Goal: Transaction & Acquisition: Purchase product/service

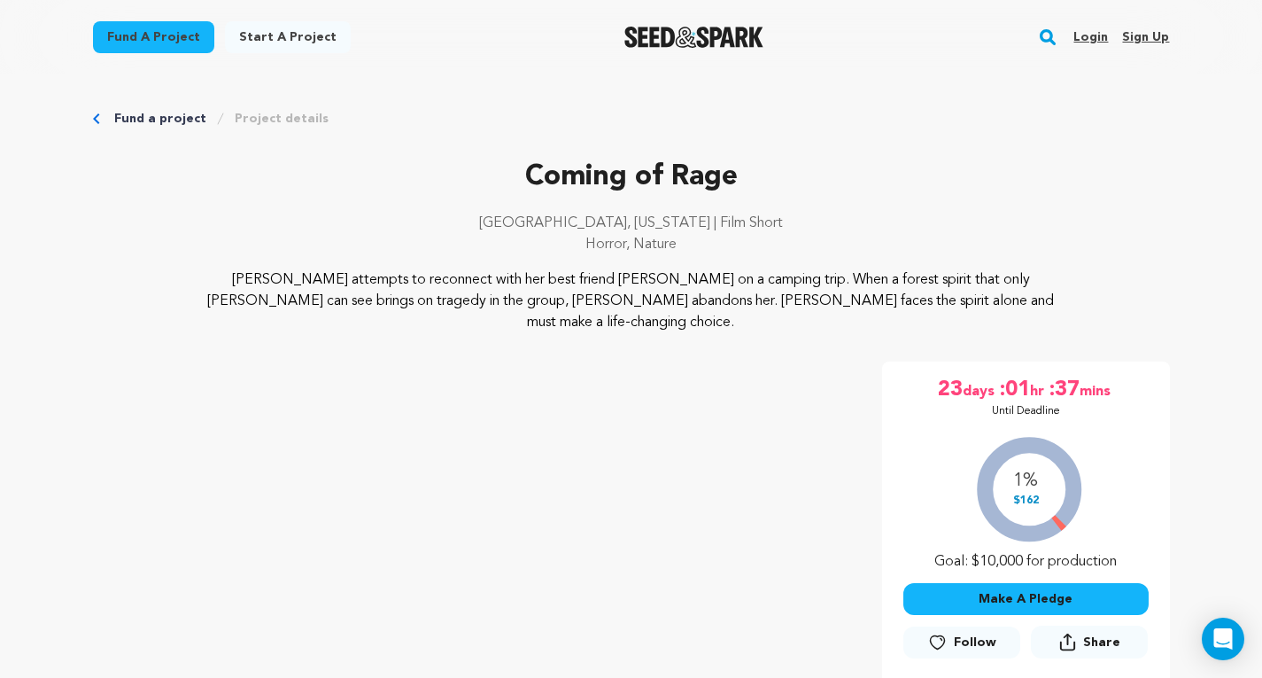
click at [1038, 583] on button "Make A Pledge" at bounding box center [1026, 599] width 245 height 32
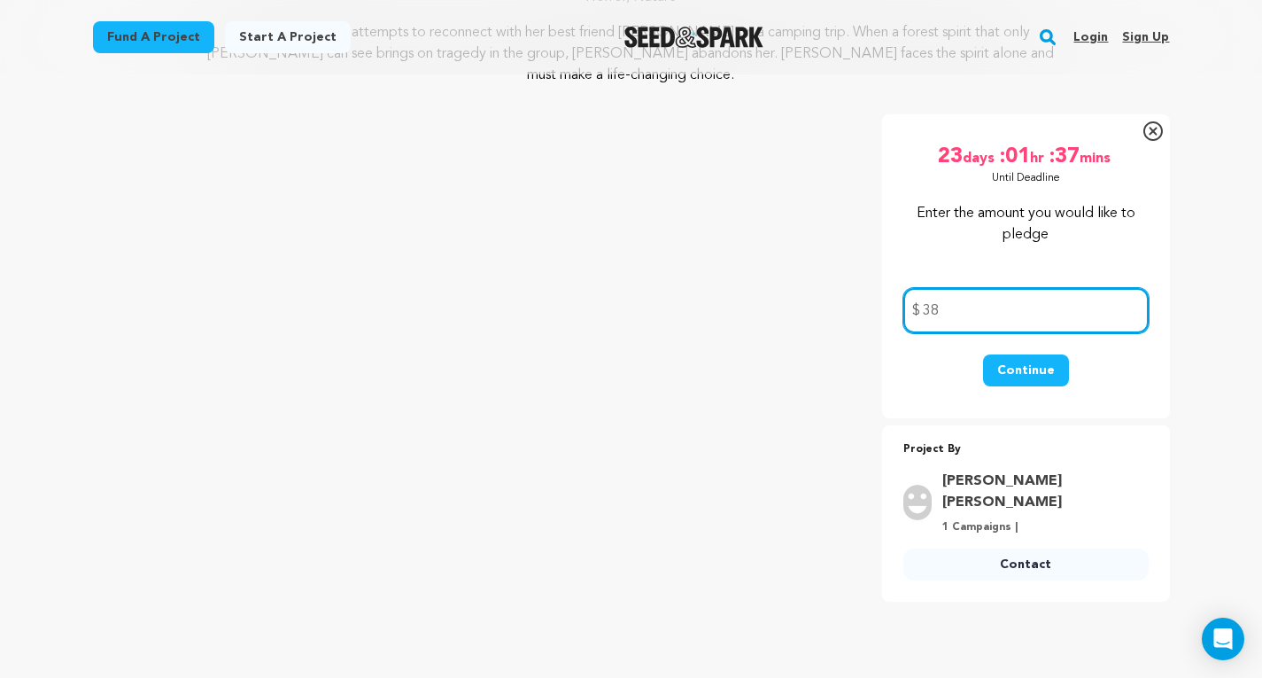
scroll to position [249, 0]
type input "38"
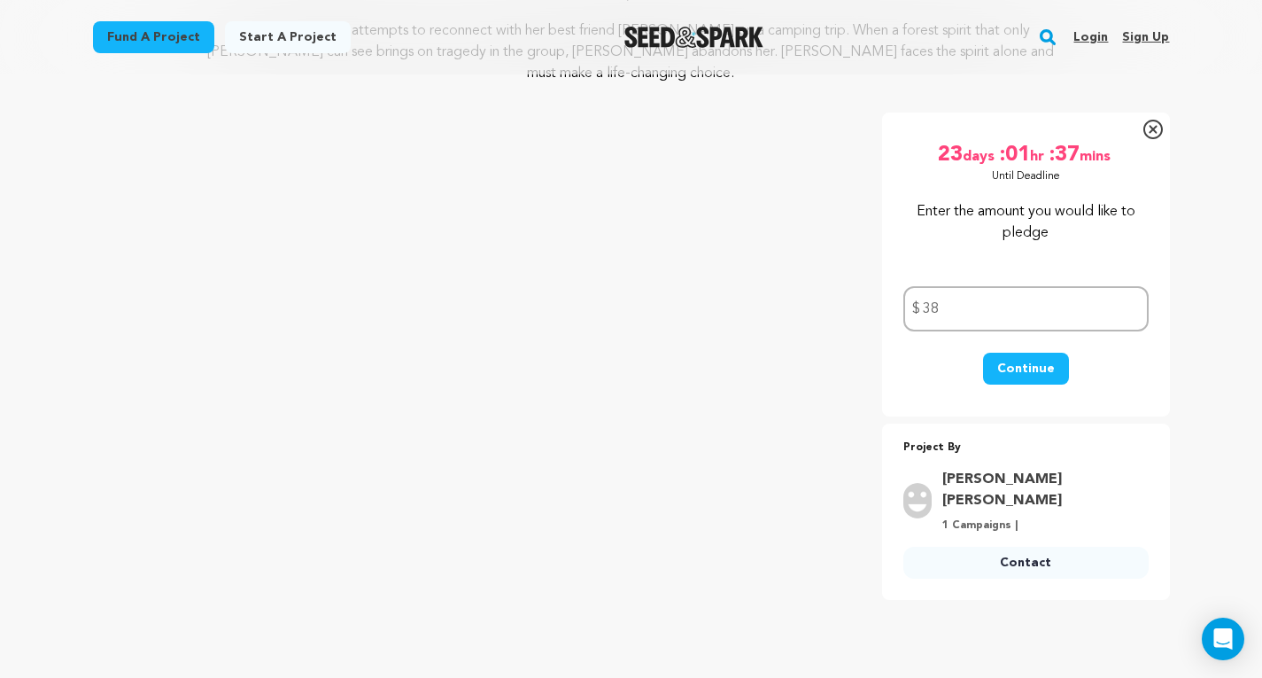
click at [1039, 354] on button "Continue" at bounding box center [1026, 369] width 86 height 32
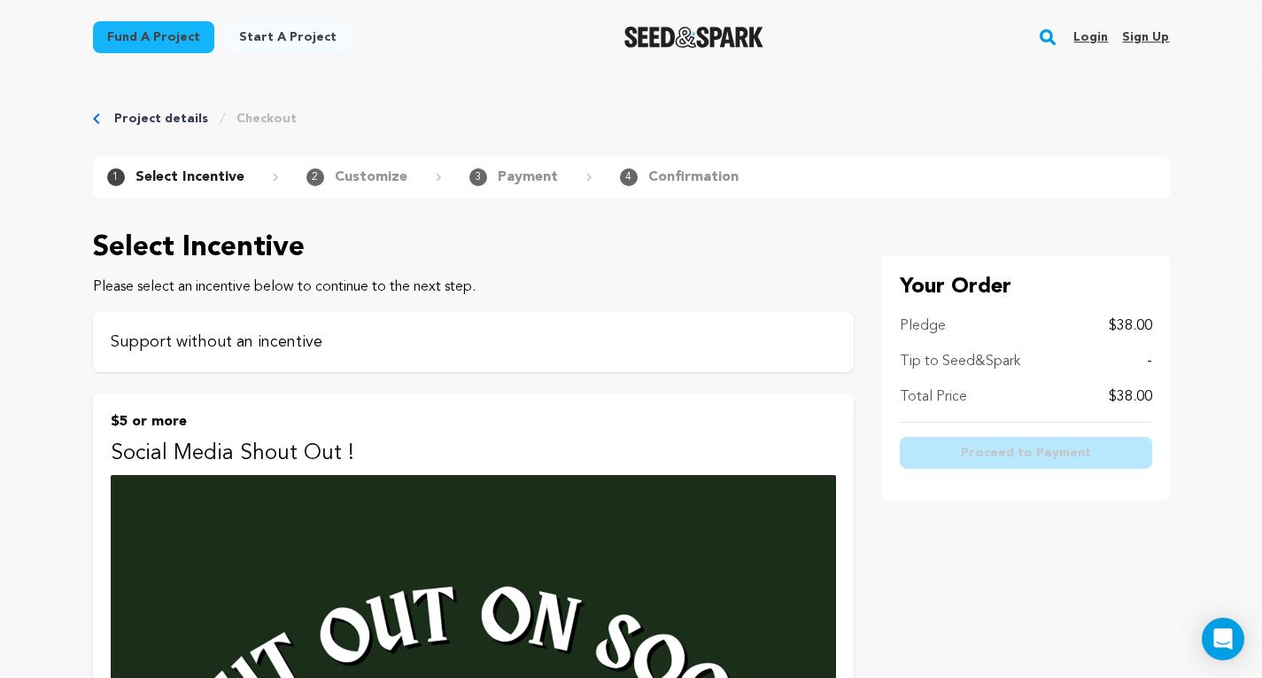
scroll to position [1, 0]
click at [558, 343] on p "Support without an incentive" at bounding box center [474, 341] width 726 height 25
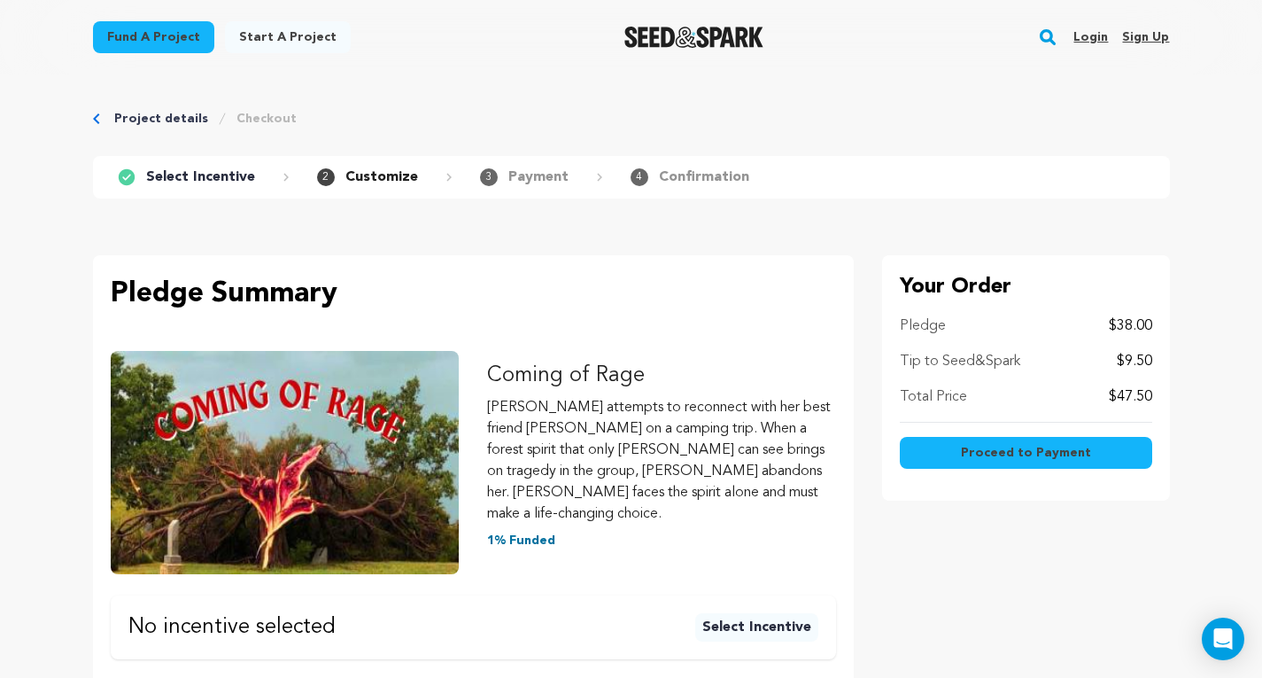
click at [1125, 361] on p "$9.50" at bounding box center [1134, 361] width 35 height 21
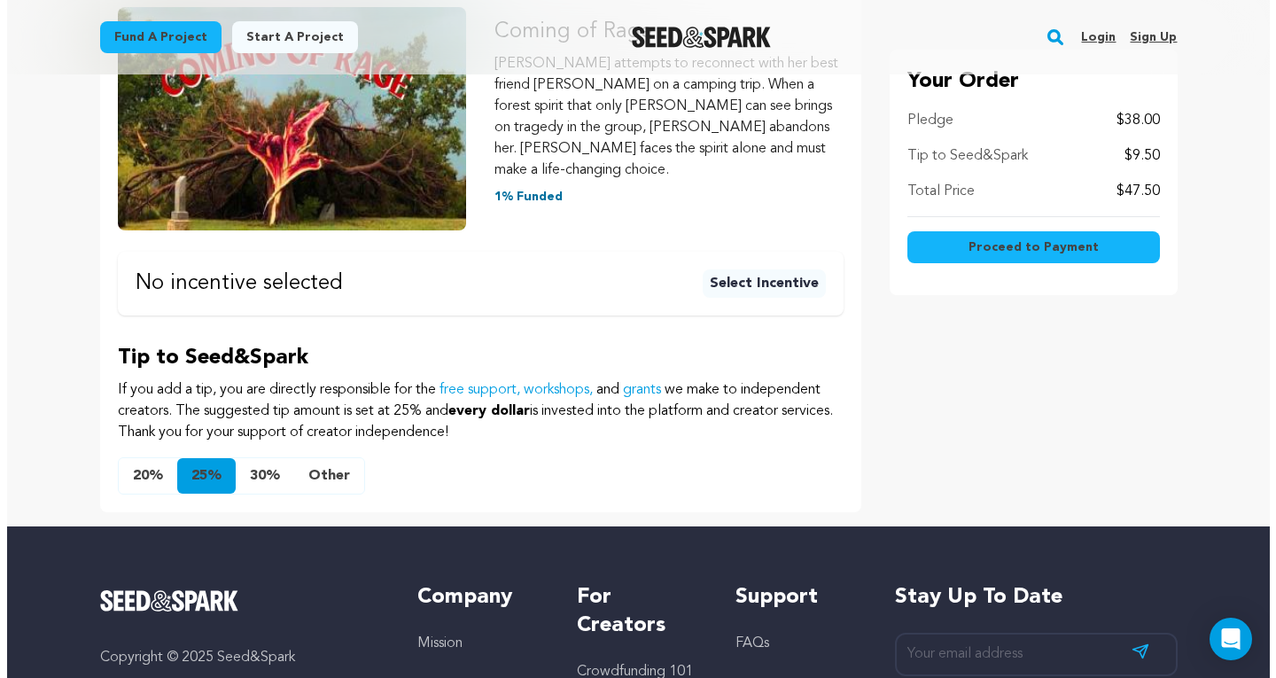
scroll to position [353, 0]
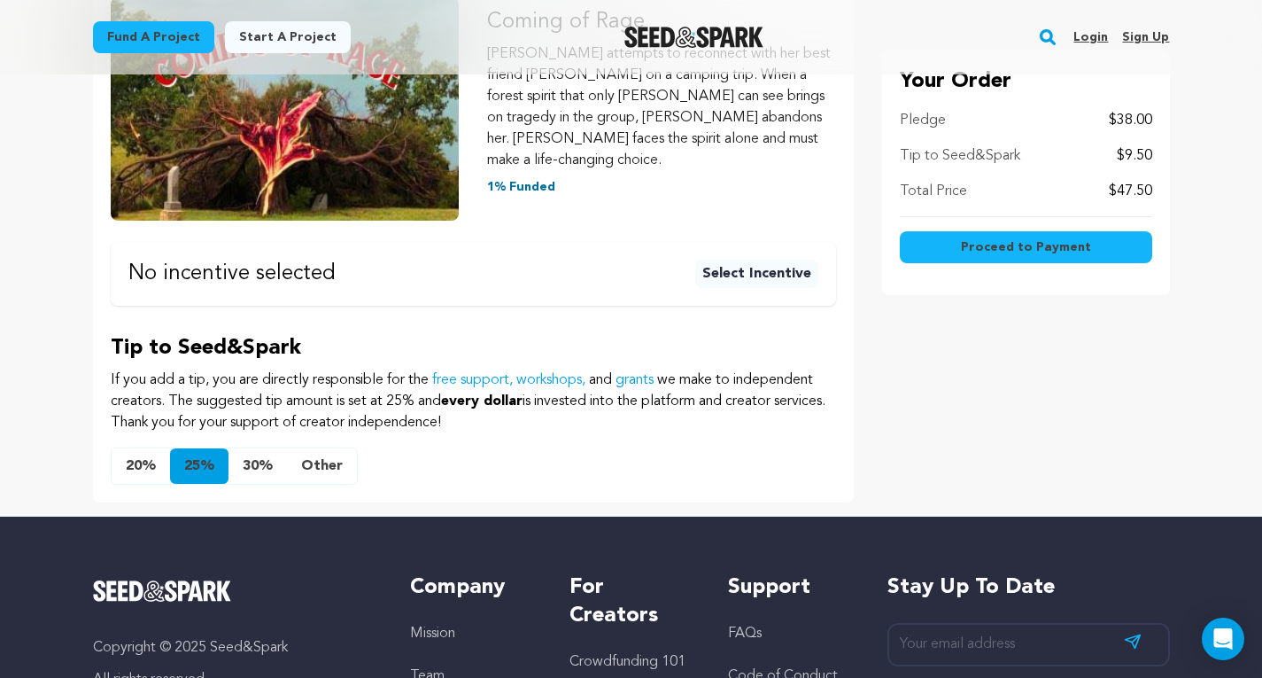
click at [156, 456] on button "20%" at bounding box center [141, 465] width 58 height 35
click at [328, 448] on button "Other" at bounding box center [322, 465] width 70 height 35
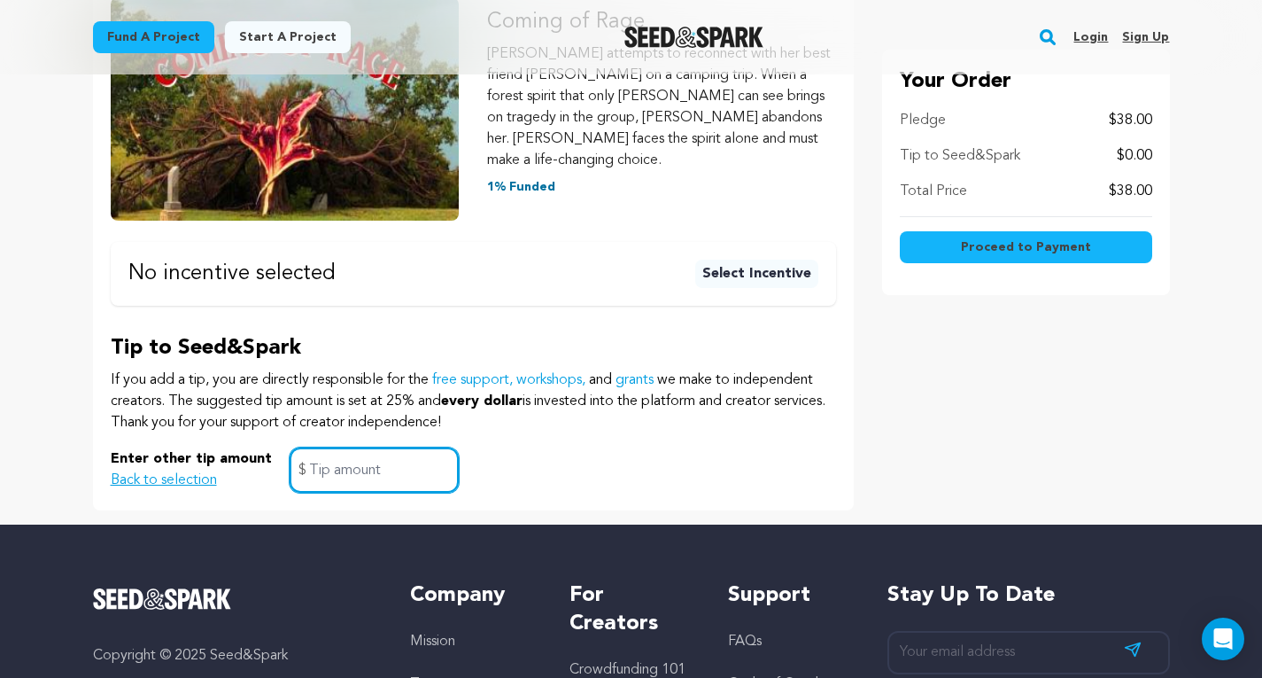
click at [334, 455] on input "text" at bounding box center [374, 469] width 169 height 45
click at [334, 455] on input "0" at bounding box center [374, 469] width 169 height 45
type input "0"
click at [492, 467] on div "Enter other tip amount Back to selection 0 $" at bounding box center [474, 469] width 726 height 45
click at [1075, 253] on span "Proceed to Payment" at bounding box center [1026, 247] width 130 height 18
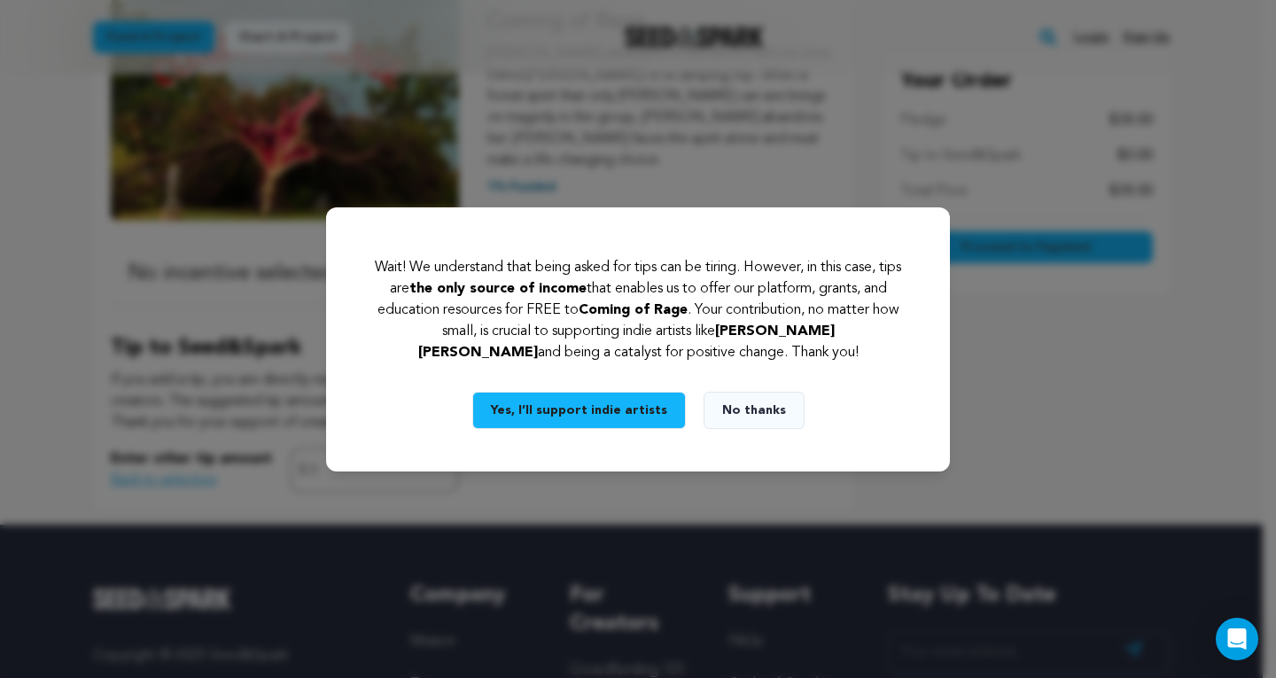
drag, startPoint x: 717, startPoint y: 415, endPoint x: 748, endPoint y: 420, distance: 31.3
click at [748, 420] on button "No thanks" at bounding box center [753, 410] width 101 height 37
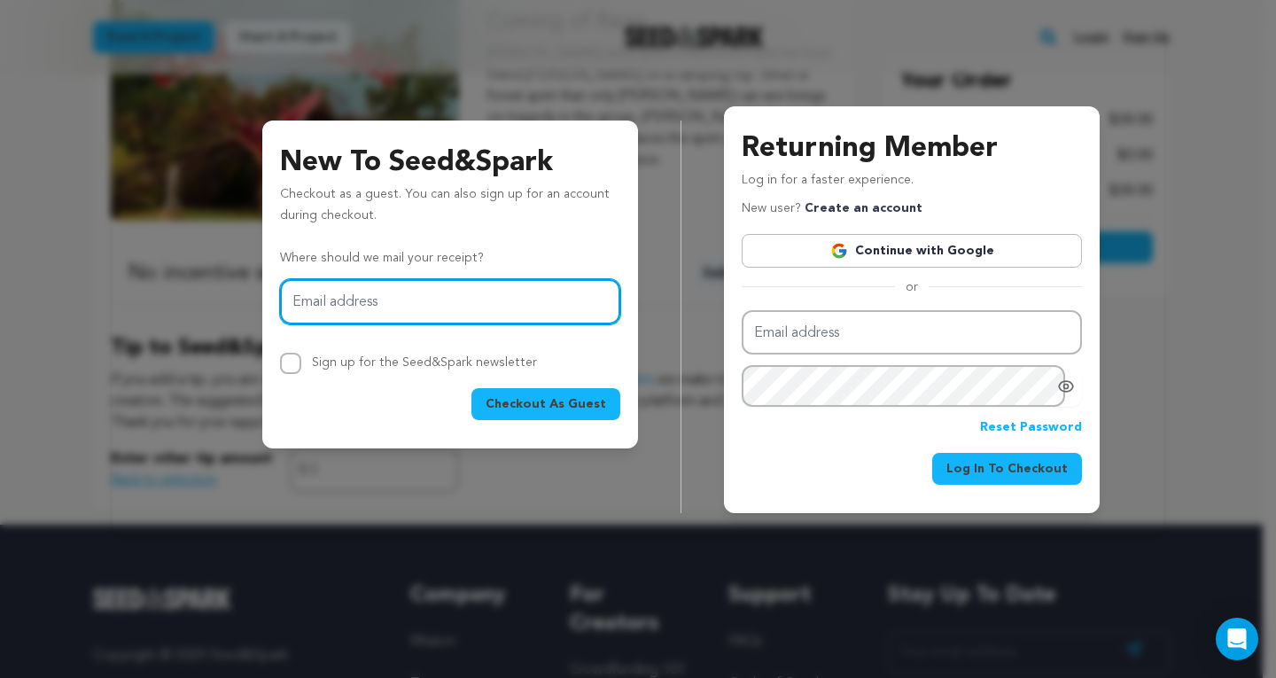
click at [464, 310] on input "Email address" at bounding box center [450, 301] width 340 height 45
type input "adriannalandia@gmail.com"
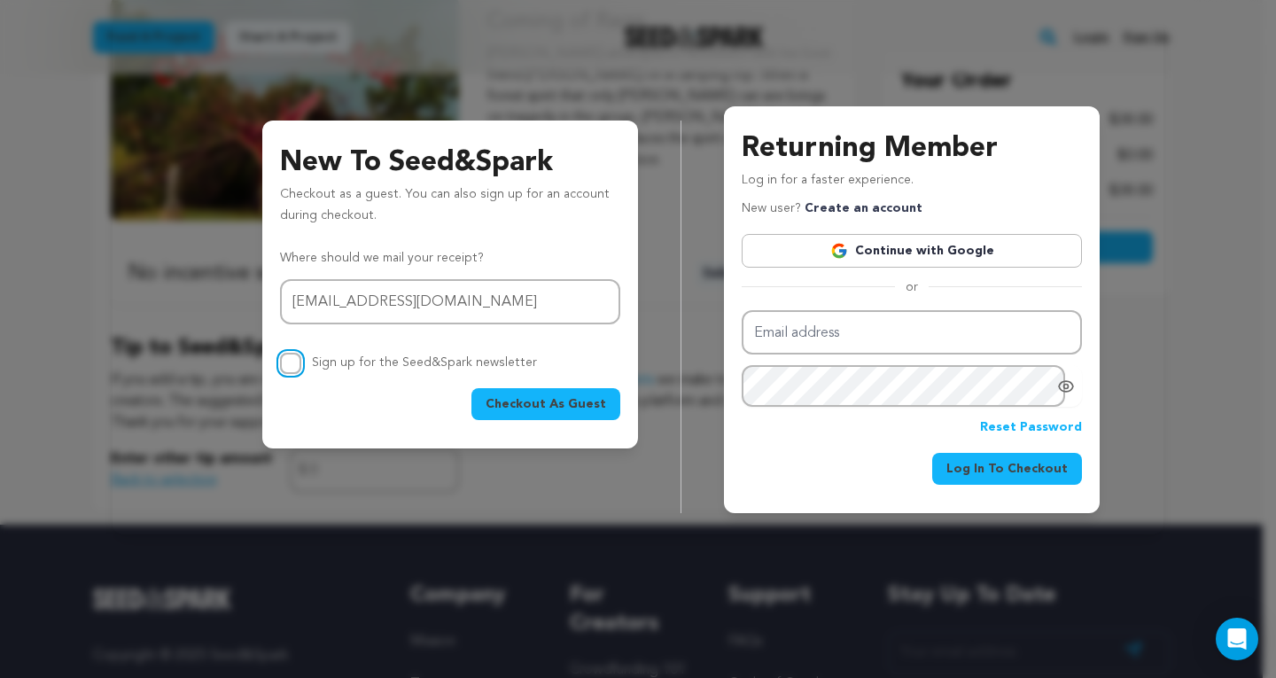
click at [299, 365] on input "Sign up for the Seed&Spark newsletter" at bounding box center [290, 363] width 21 height 21
checkbox input "true"
click at [567, 406] on span "Checkout As Guest" at bounding box center [545, 404] width 120 height 18
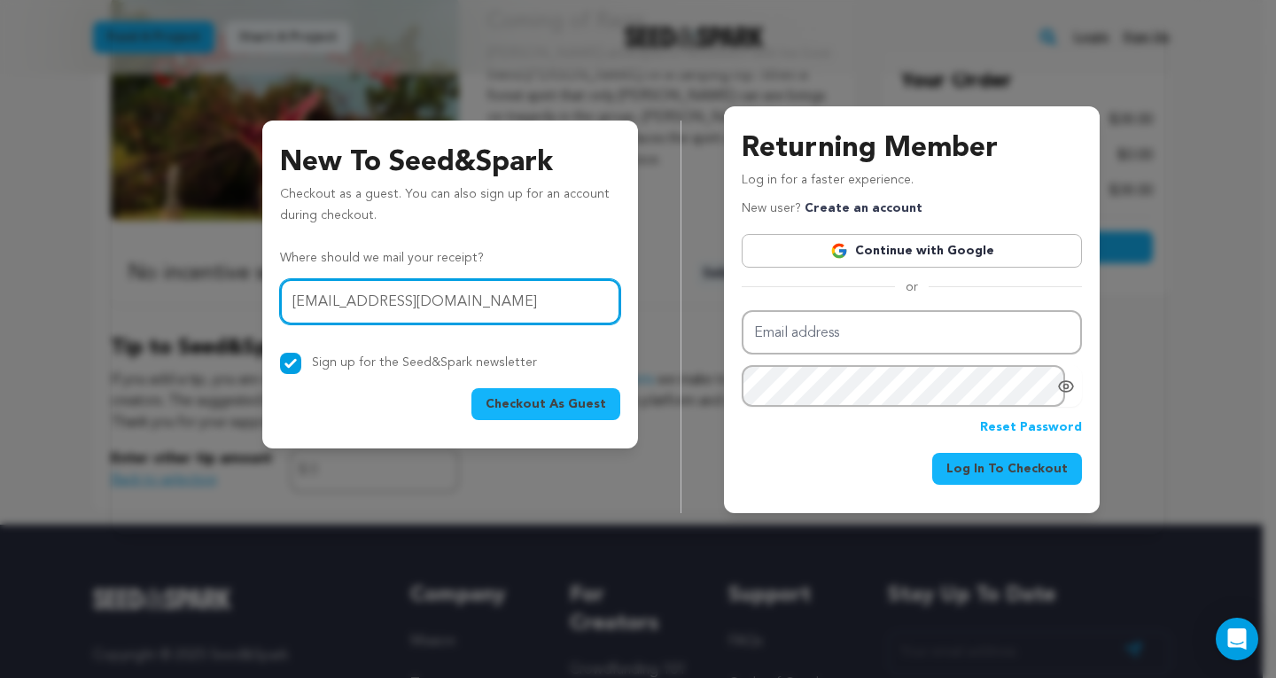
drag, startPoint x: 543, startPoint y: 306, endPoint x: 293, endPoint y: 292, distance: 250.2
click at [293, 292] on input "adriannalandia@gmail.com" at bounding box center [450, 301] width 340 height 45
type input "adriannadelgado2001@gmail.com"
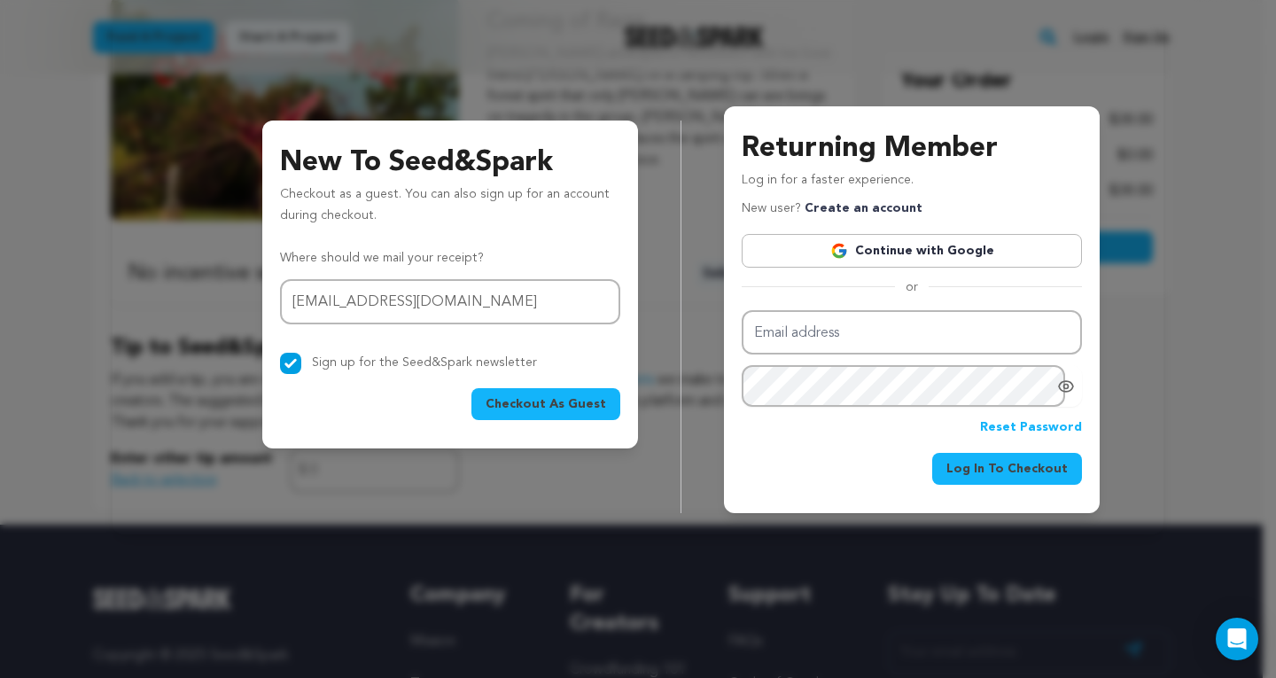
click at [534, 403] on span "Checkout As Guest" at bounding box center [545, 404] width 120 height 18
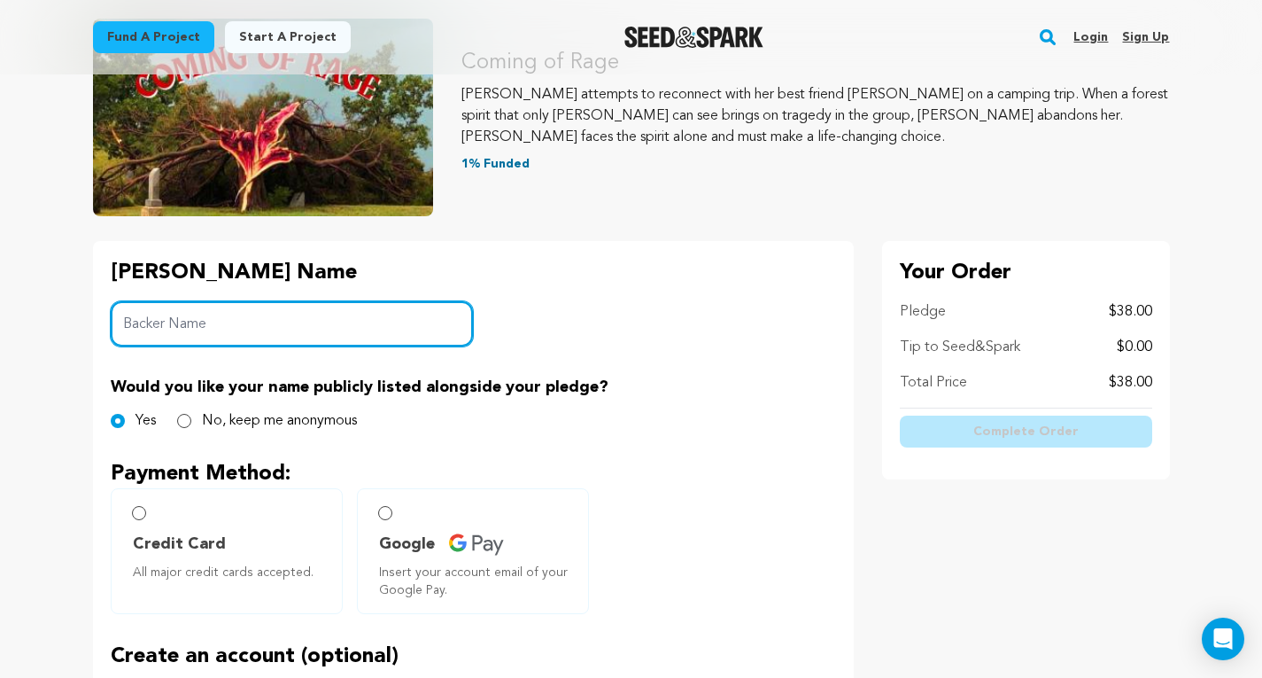
scroll to position [207, 0]
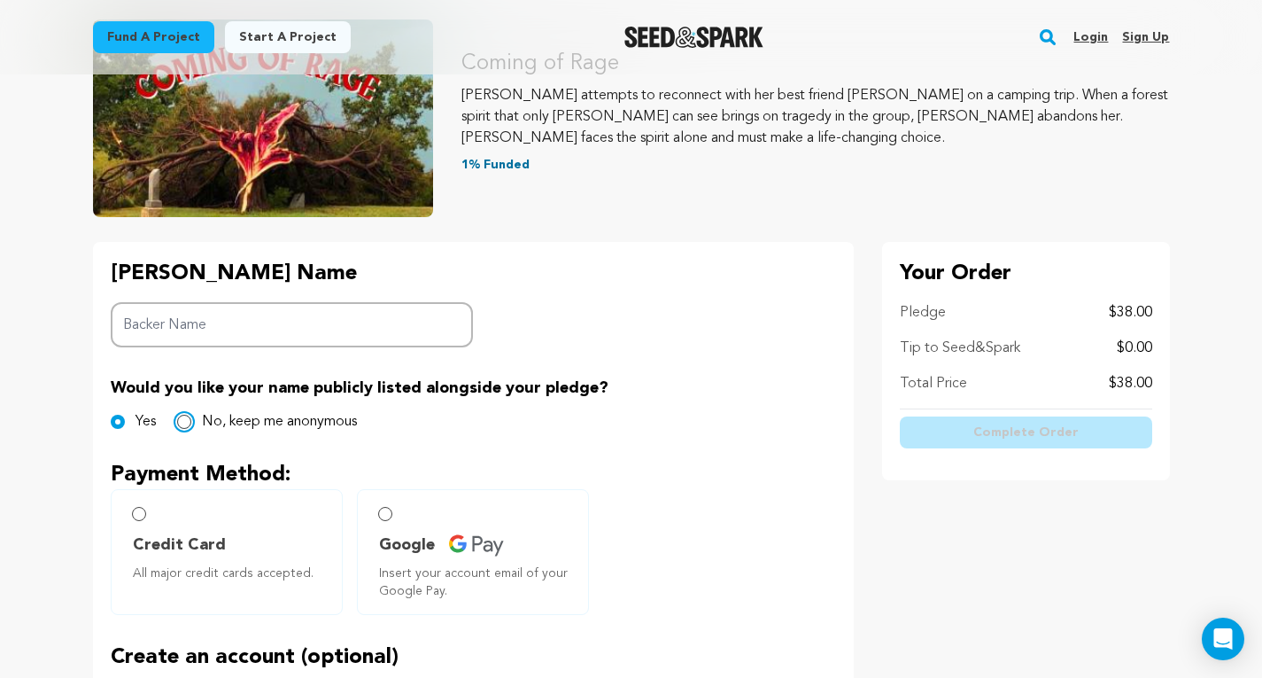
click at [188, 421] on input "No, keep me anonymous" at bounding box center [184, 422] width 14 height 14
radio input "true"
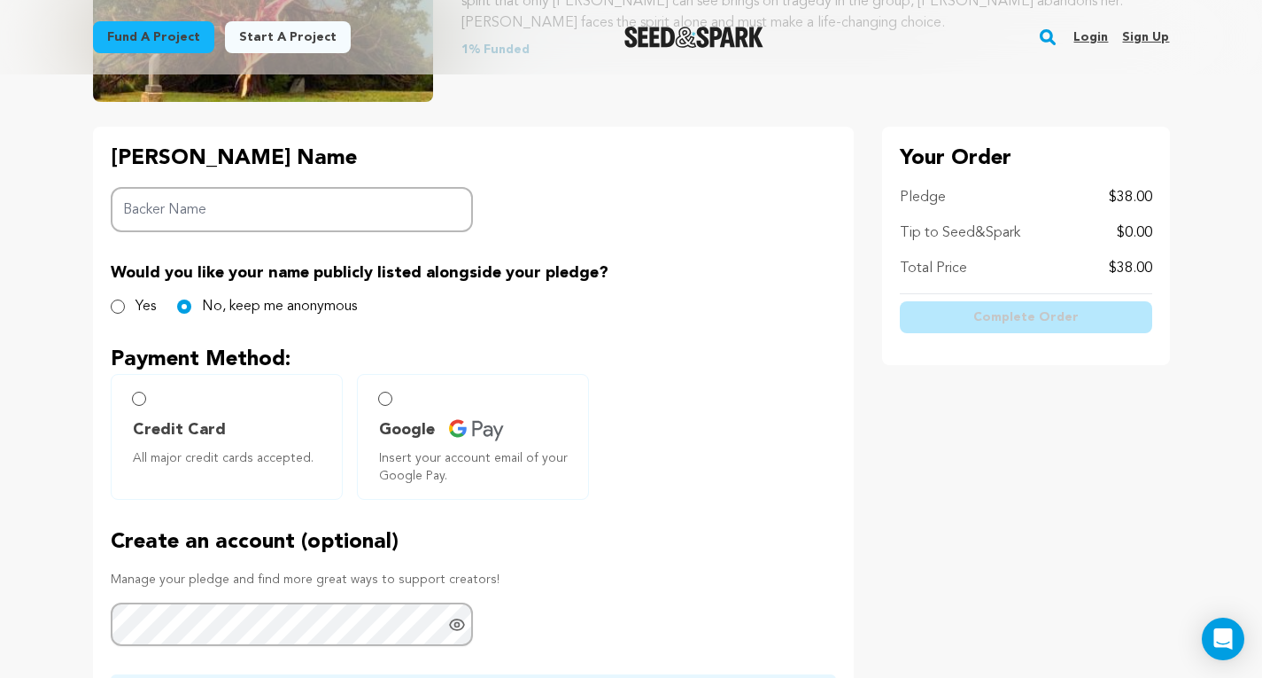
click at [129, 399] on label "Credit Card All major credit cards accepted." at bounding box center [227, 437] width 232 height 126
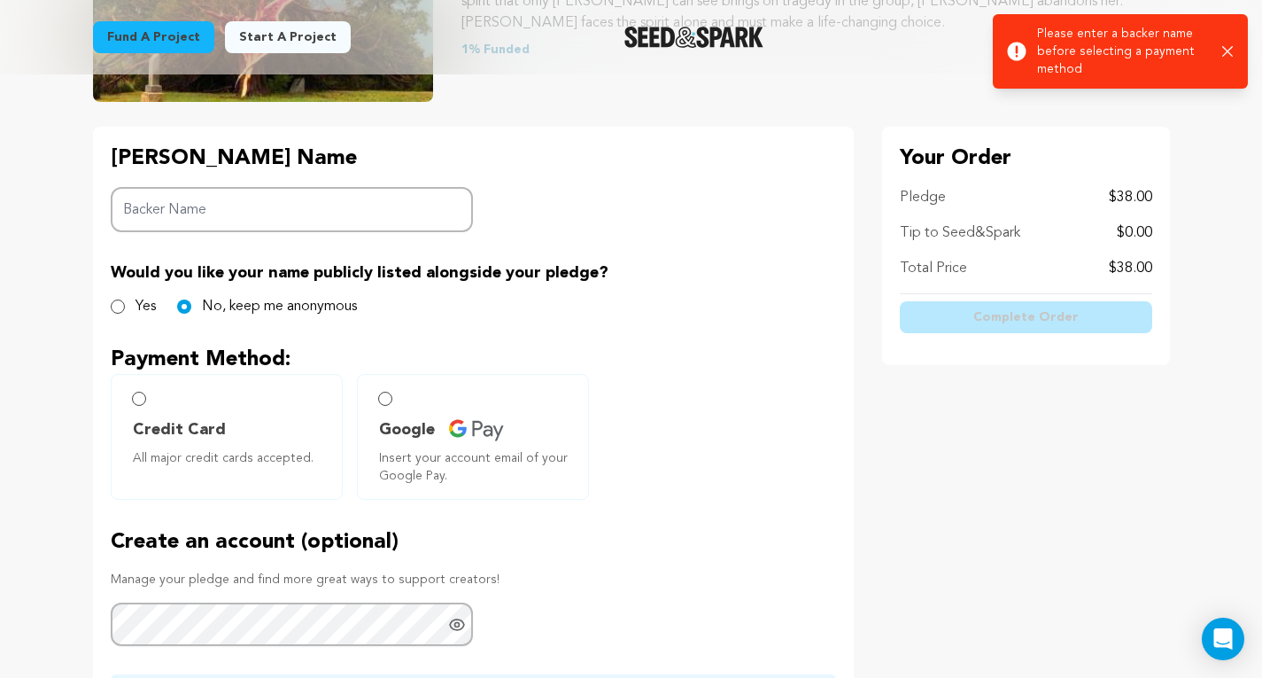
click at [151, 400] on label "Credit Card All major credit cards accepted." at bounding box center [227, 437] width 232 height 126
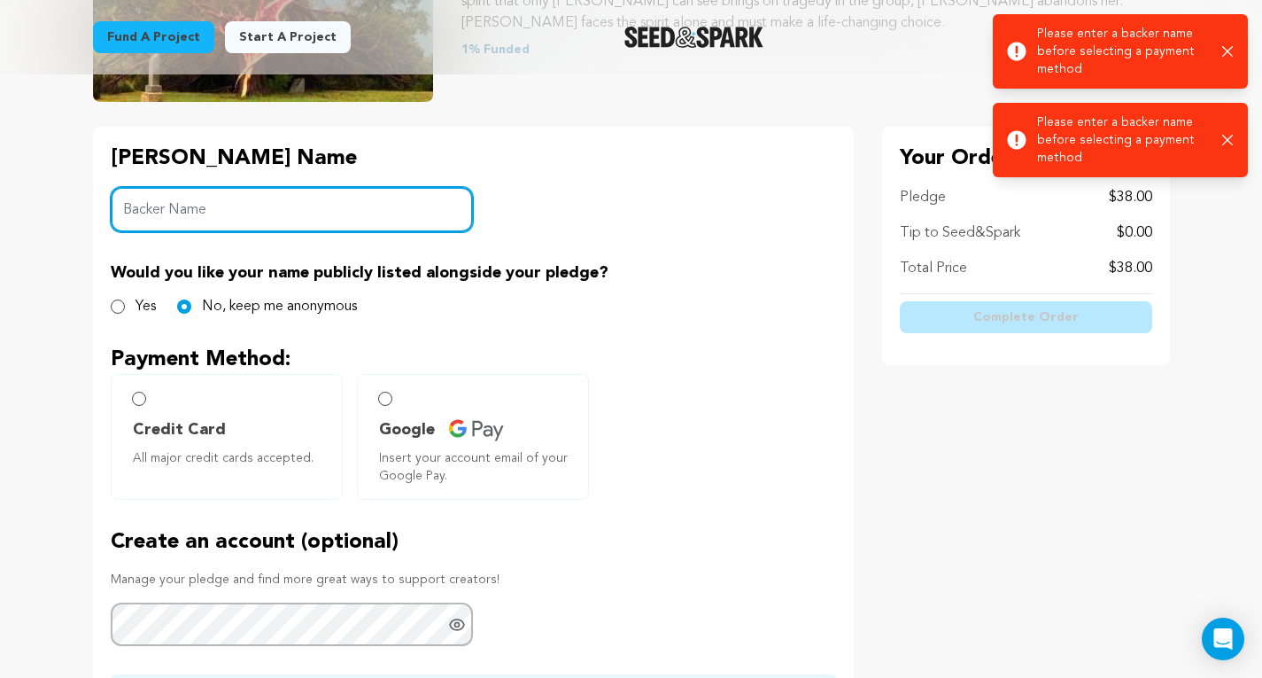
click at [188, 210] on input "Backer Name" at bounding box center [292, 209] width 363 height 45
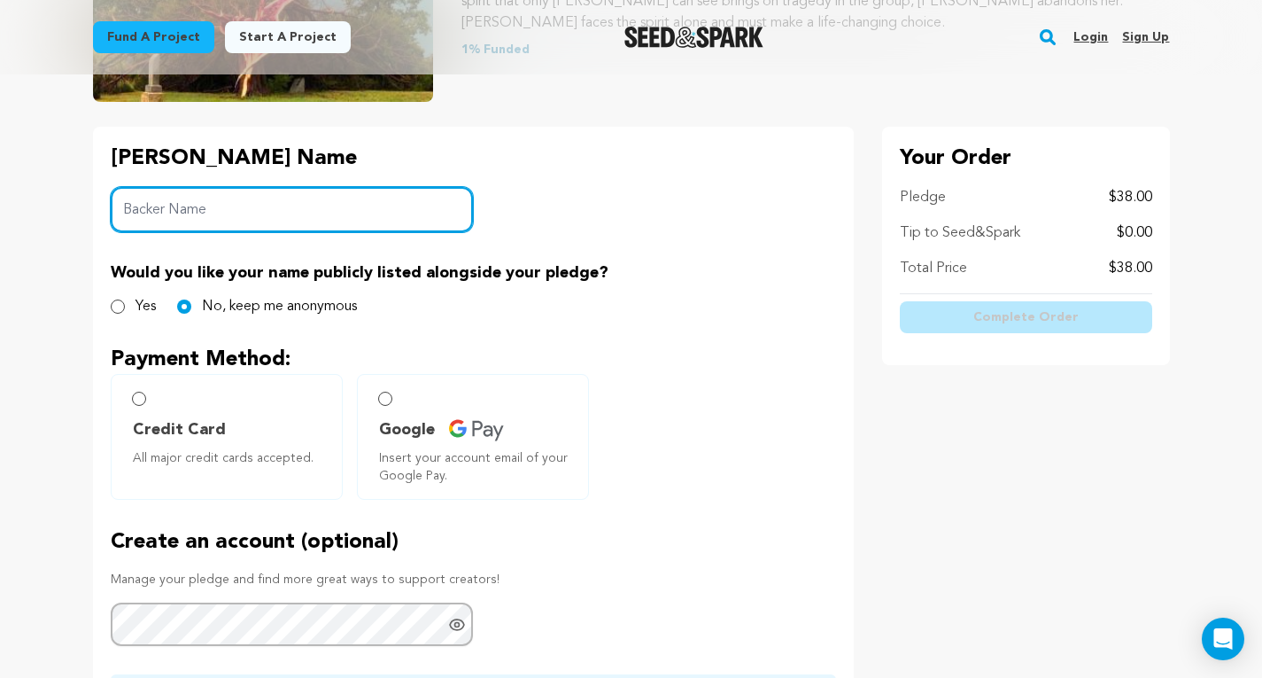
click at [188, 210] on input "Backer Name" at bounding box center [292, 209] width 363 height 45
type input "Adrianna Amy-Delgado"
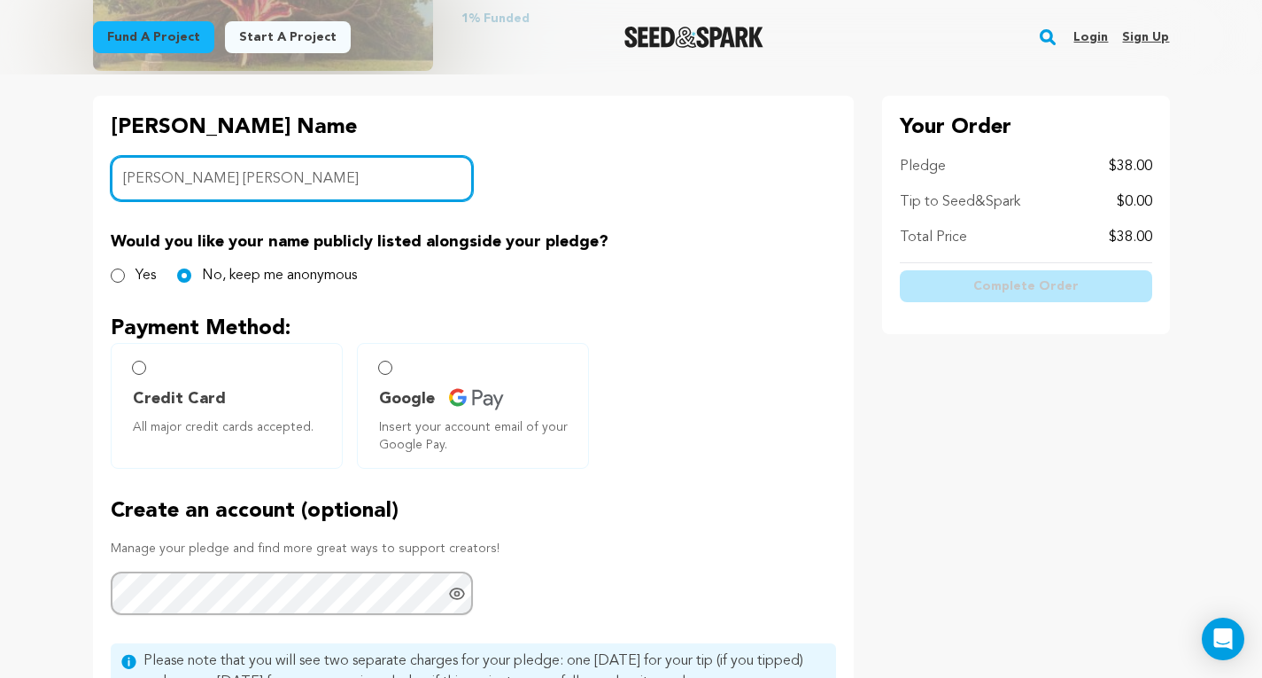
scroll to position [356, 0]
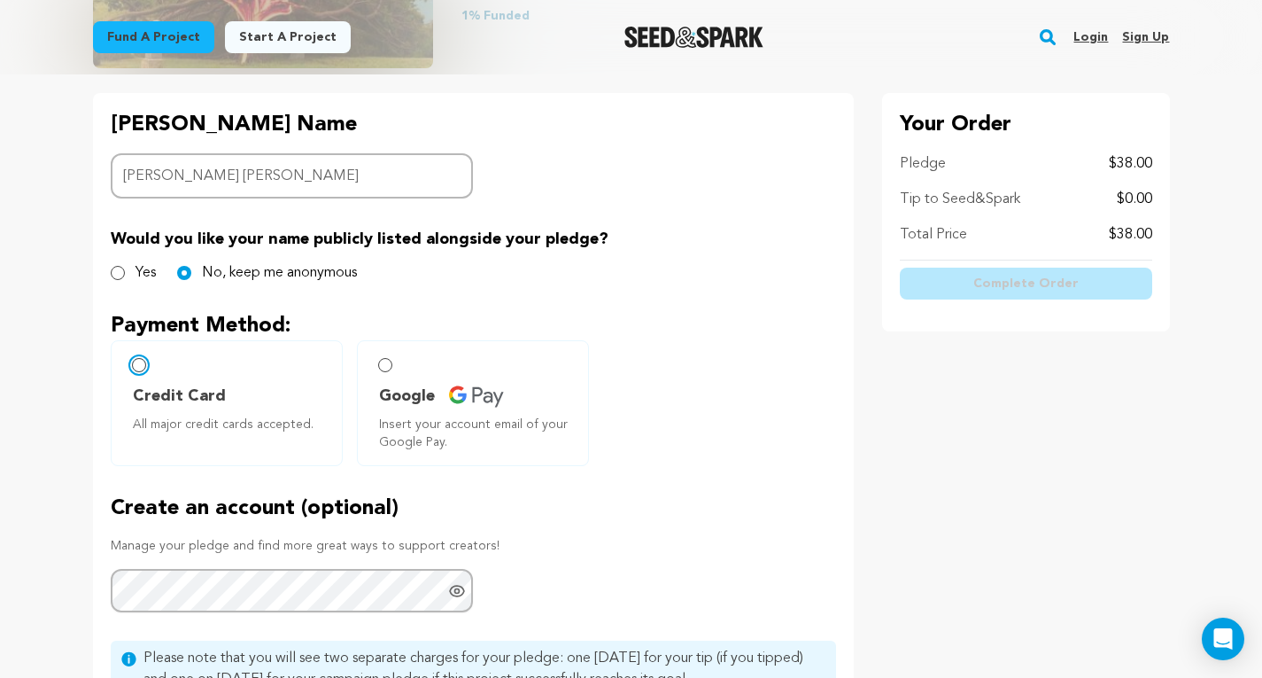
click at [142, 368] on input "Credit Card All major credit cards accepted." at bounding box center [139, 365] width 14 height 14
radio input "false"
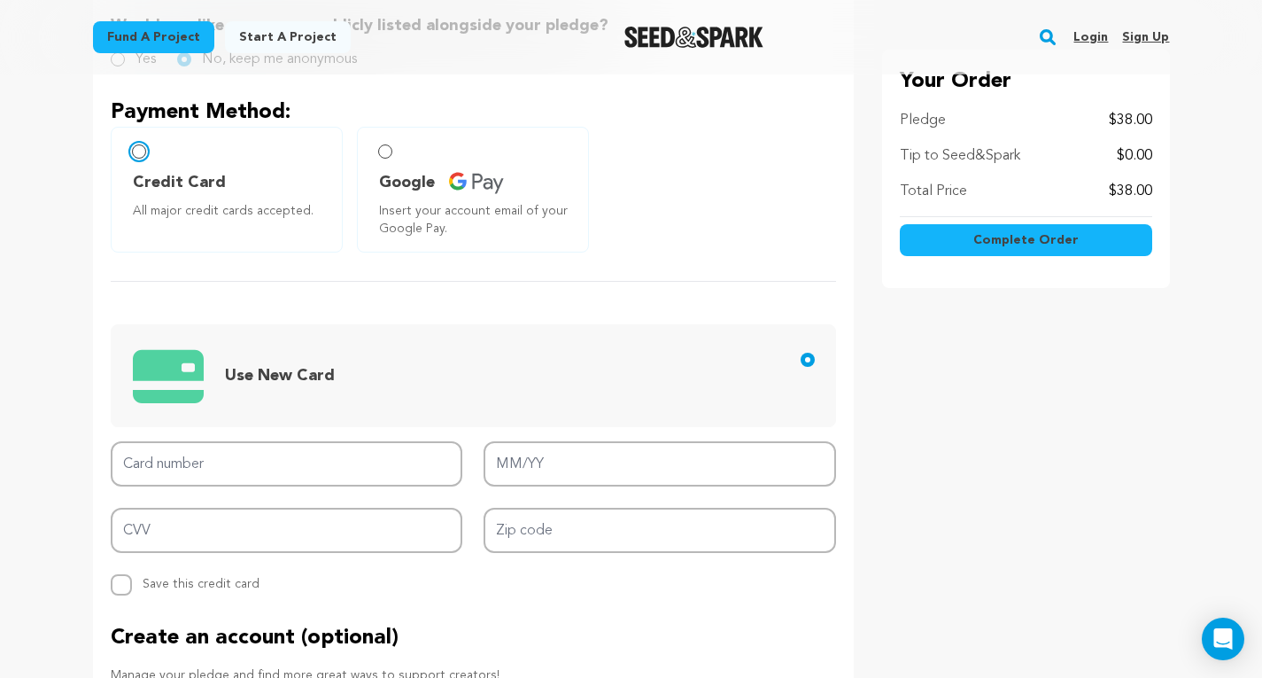
scroll to position [553, 0]
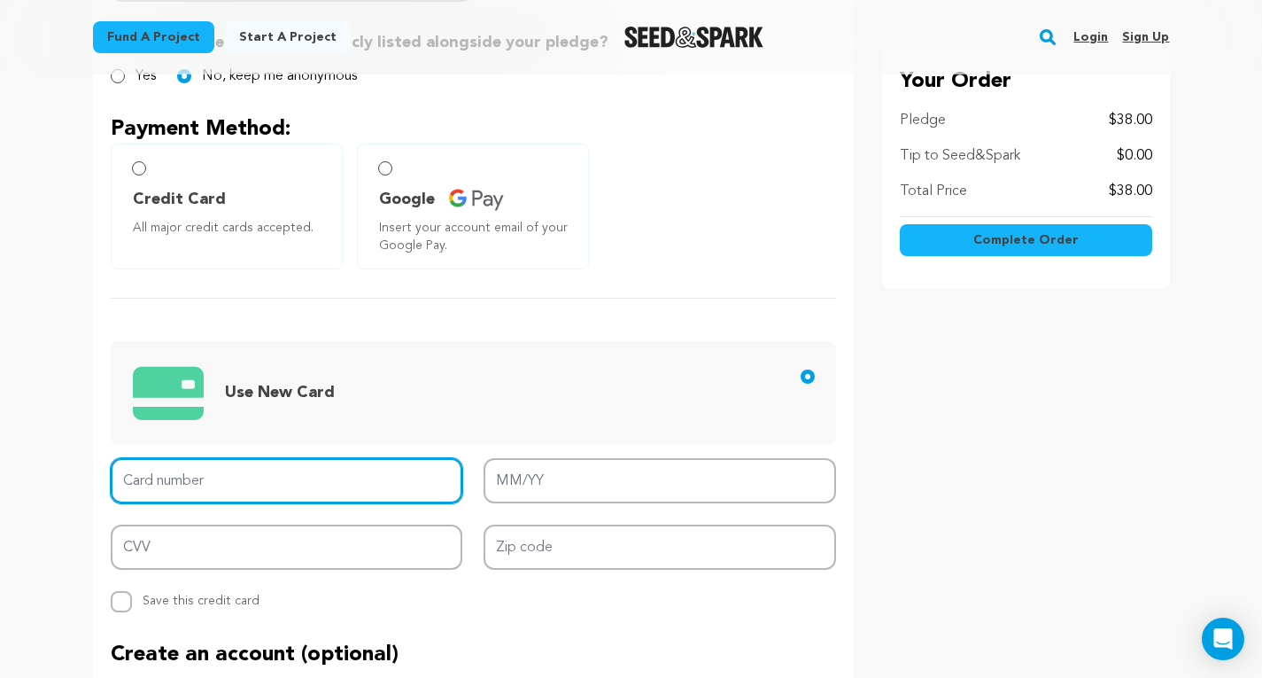
click at [177, 481] on input "Card number" at bounding box center [287, 480] width 353 height 45
type input "4117 7040 9926 2403"
type input "04/29"
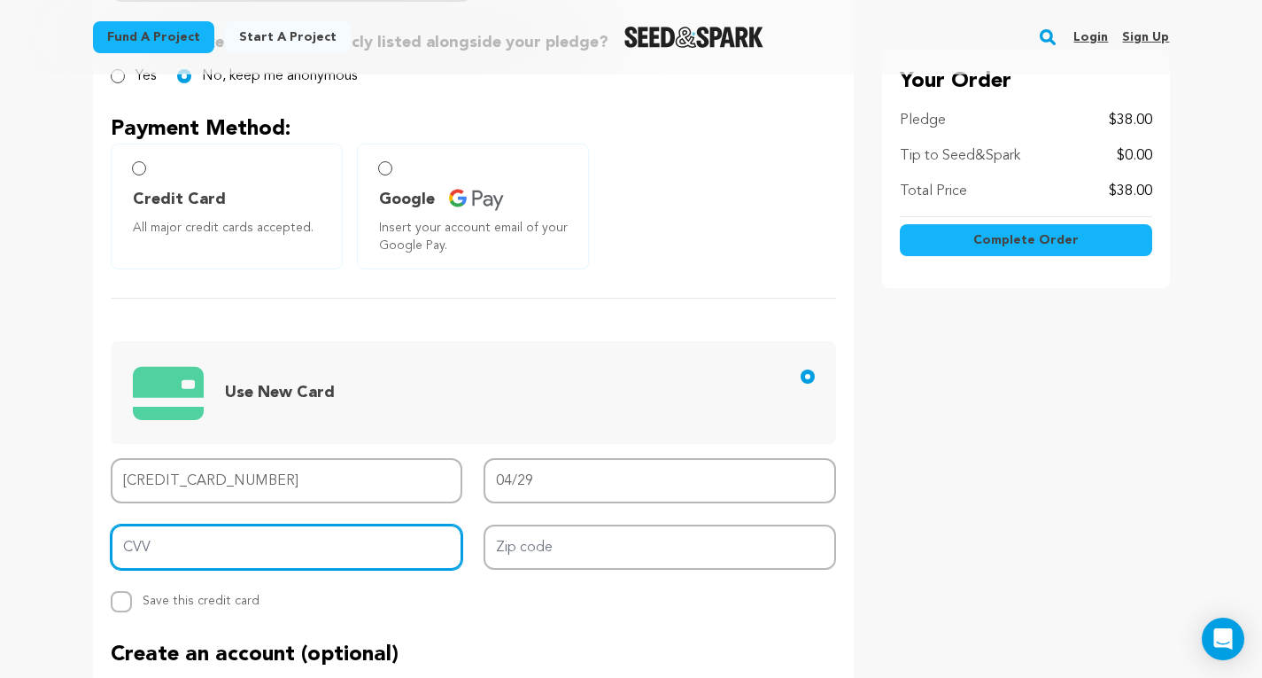
type input "787"
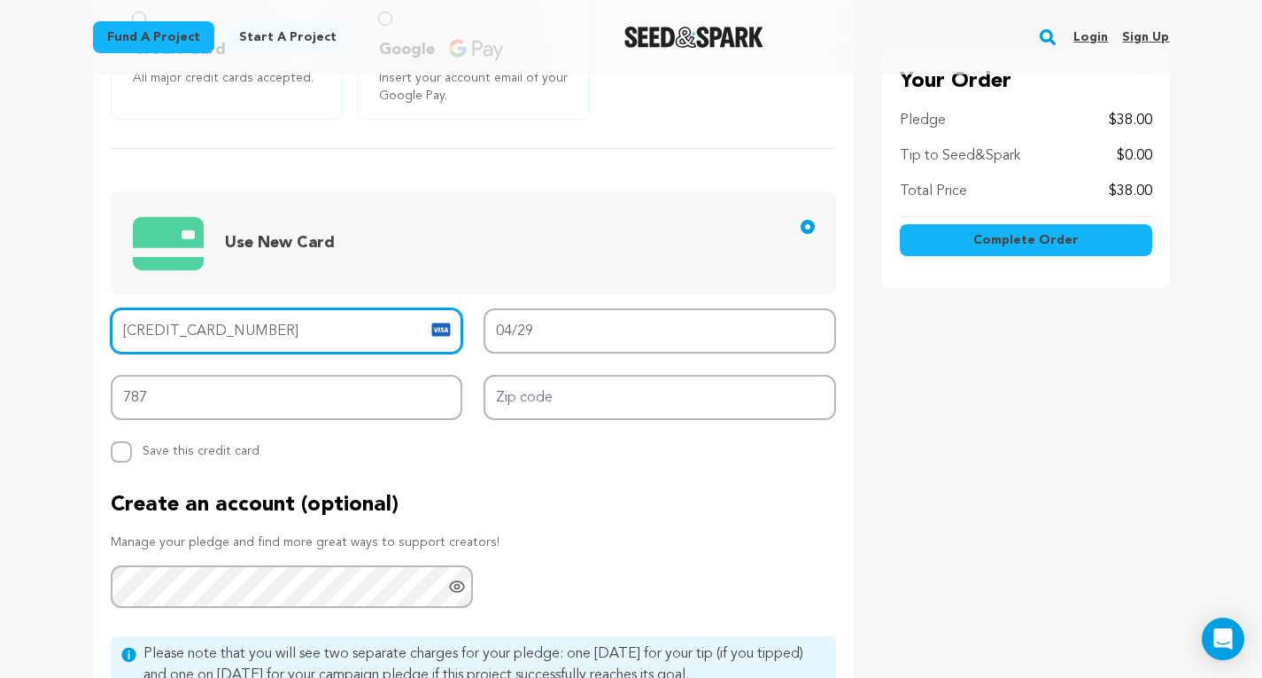
scroll to position [703, 0]
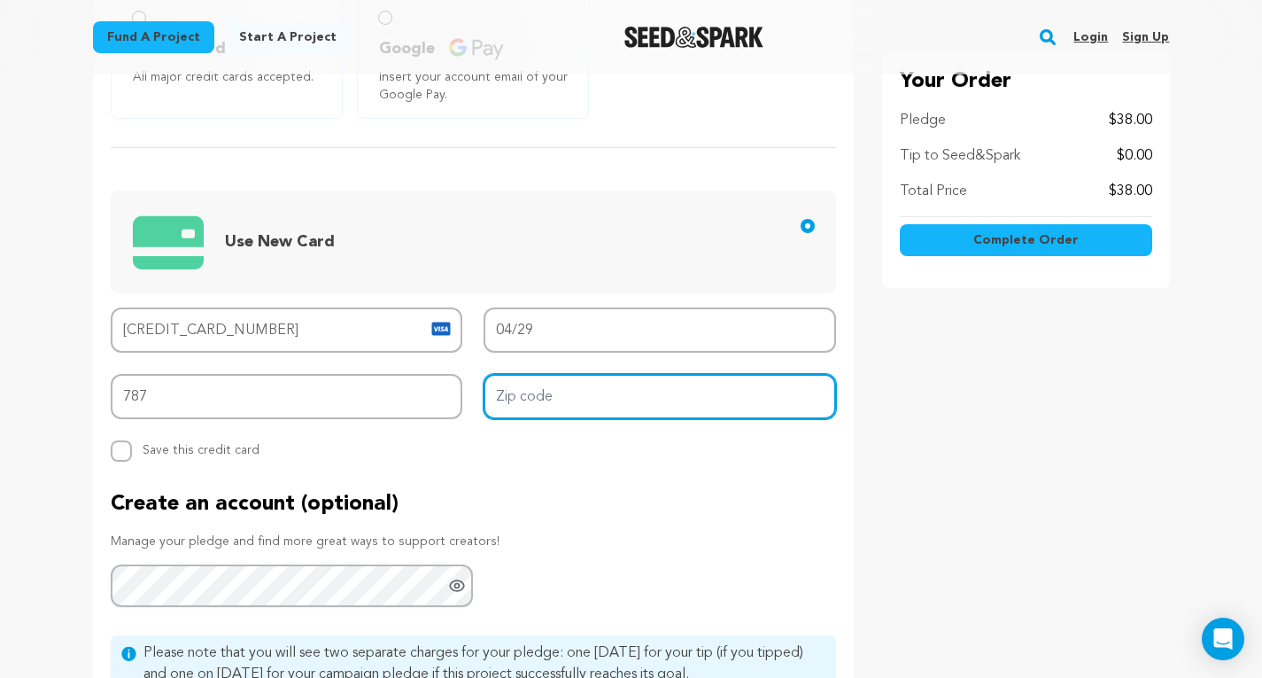
click at [547, 389] on input "Zip code" at bounding box center [660, 396] width 353 height 45
type input "30309"
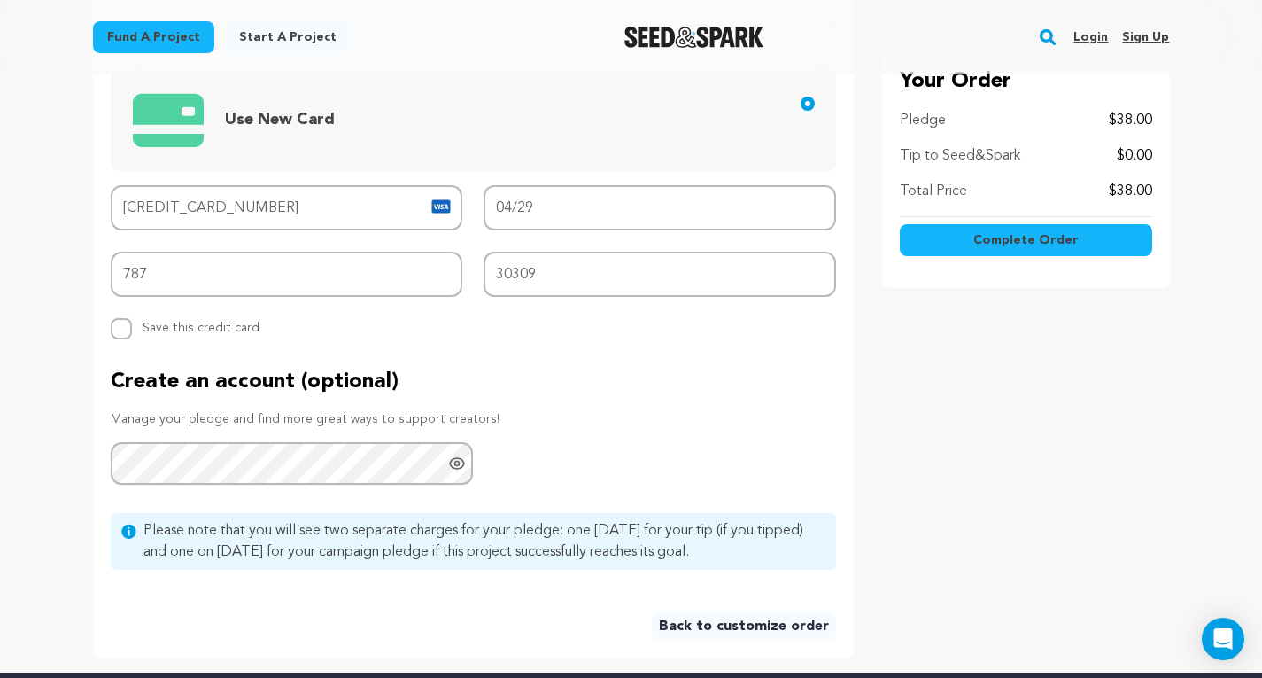
click at [504, 387] on p "Create an account (optional)" at bounding box center [474, 382] width 726 height 28
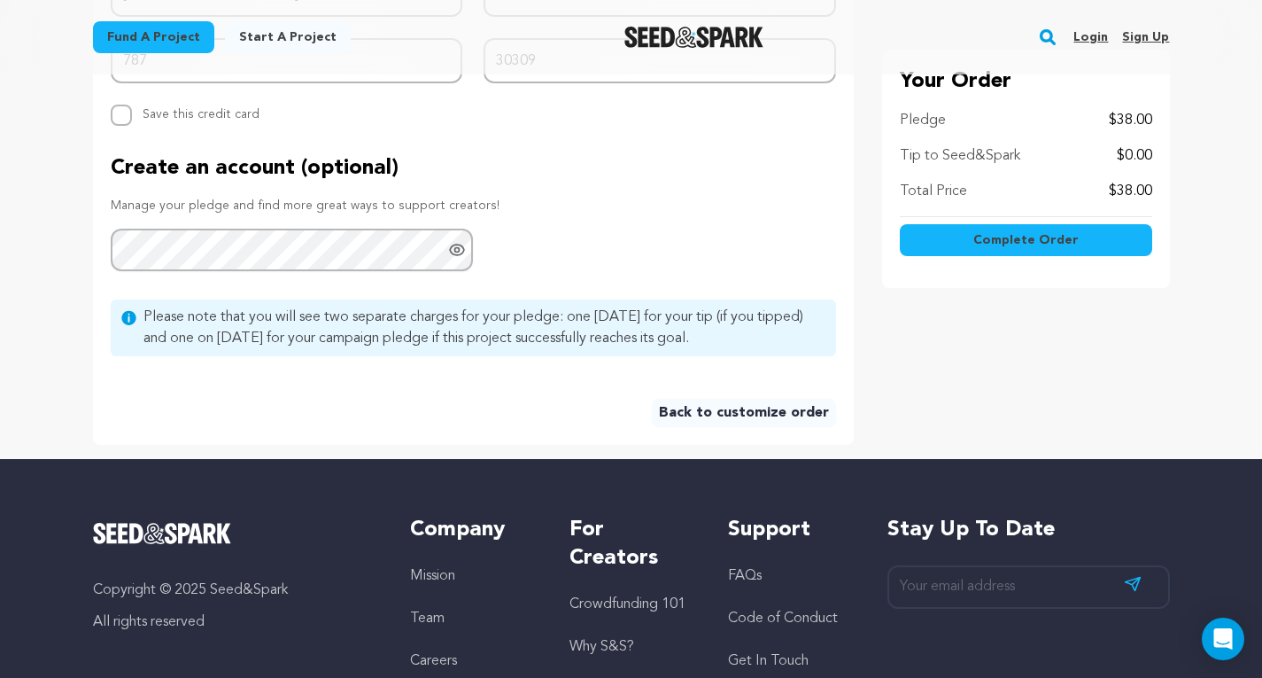
click at [943, 236] on button "Complete Order" at bounding box center [1026, 240] width 252 height 32
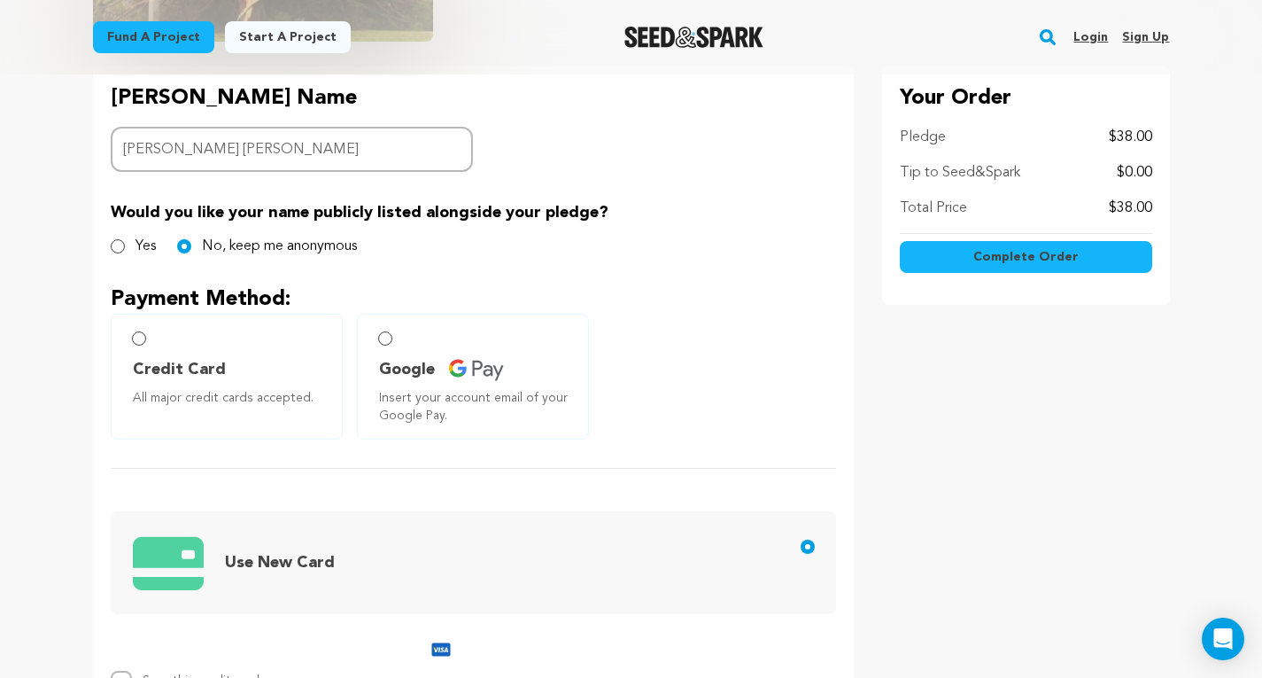
scroll to position [374, 0]
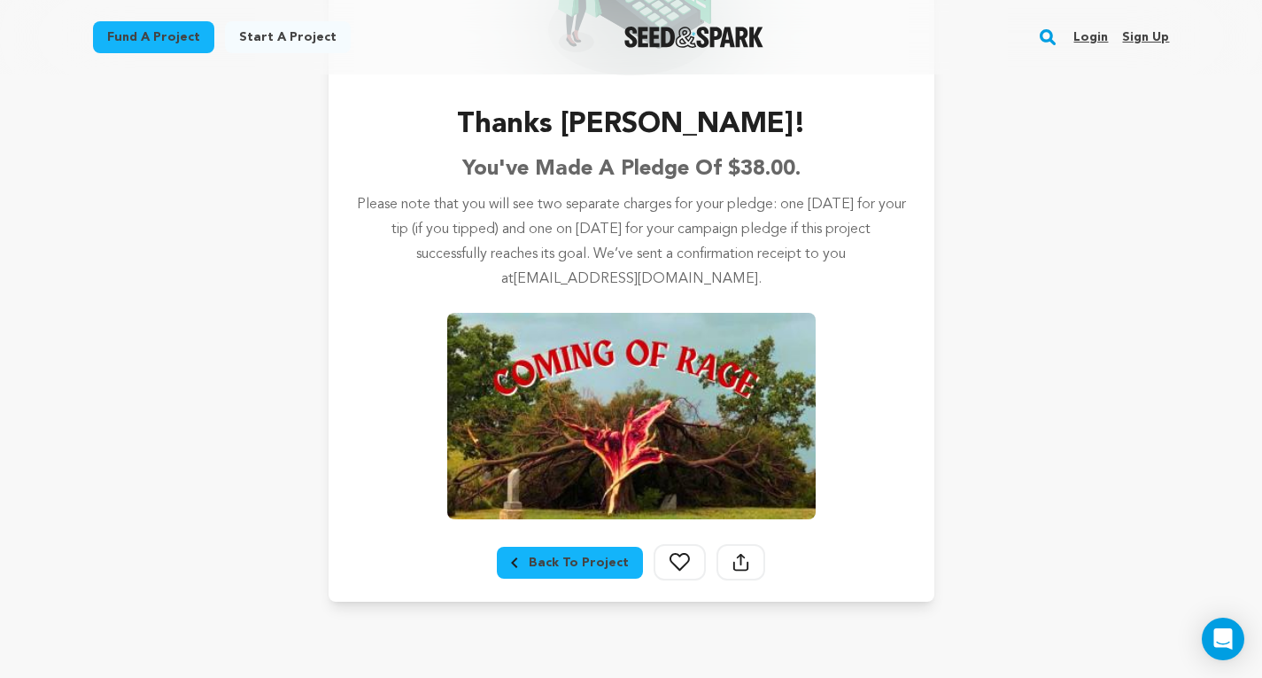
scroll to position [250, 0]
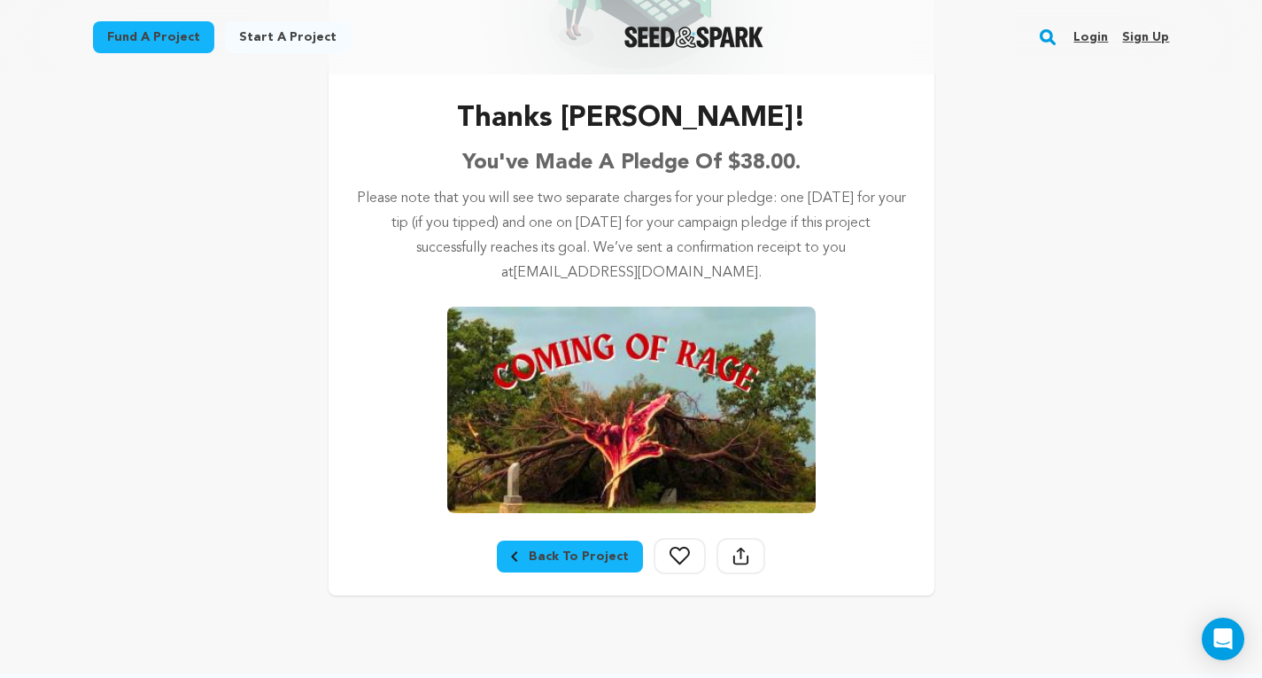
click at [568, 558] on div "Back To Project" at bounding box center [570, 556] width 118 height 18
